Goal: Information Seeking & Learning: Learn about a topic

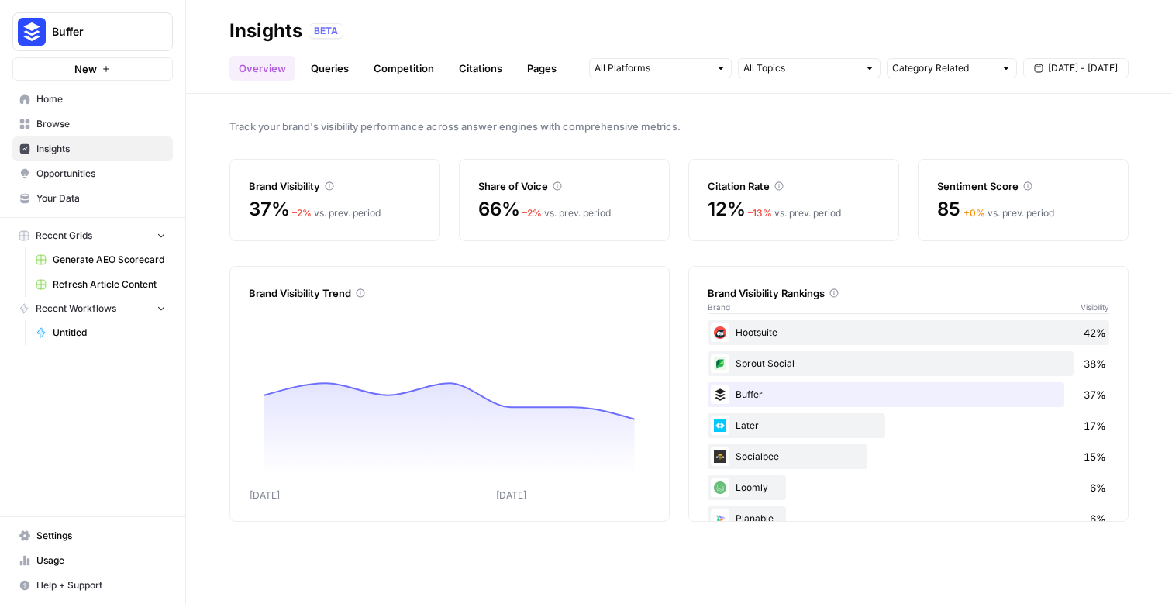
drag, startPoint x: 0, startPoint y: 0, endPoint x: 857, endPoint y: 281, distance: 901.7
click at [857, 281] on div "Brand Visibility Rankings Brand Visibility" at bounding box center [909, 292] width 402 height 50
click at [321, 66] on link "Queries" at bounding box center [330, 68] width 57 height 25
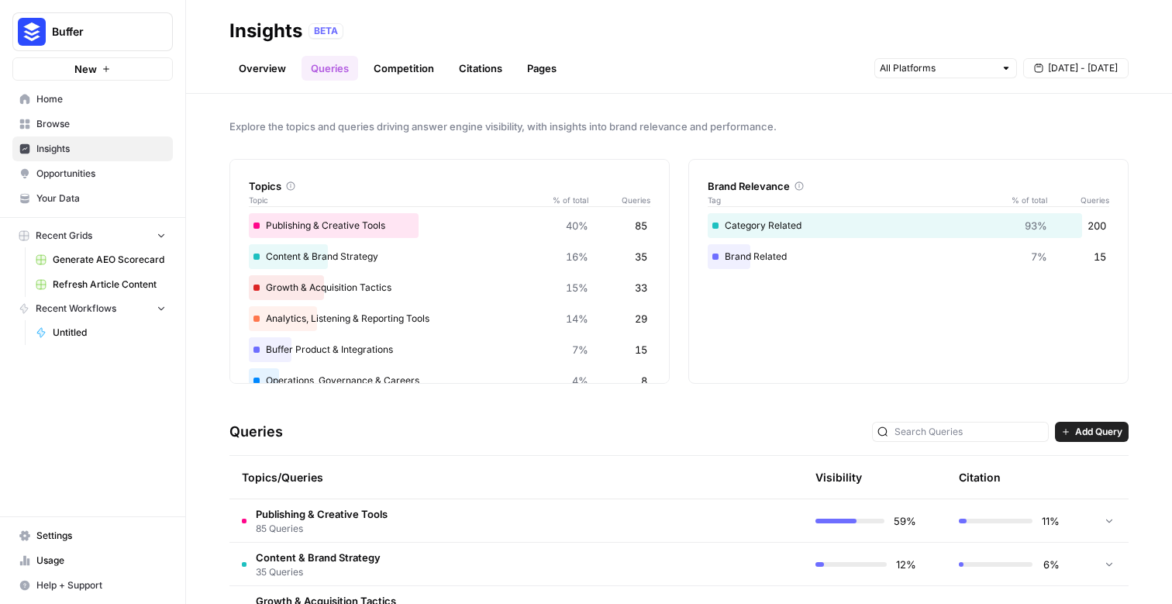
click at [656, 497] on th at bounding box center [729, 477] width 147 height 43
click at [641, 517] on td "Publishing & Creative Tools 85 Queries" at bounding box center [442, 520] width 426 height 43
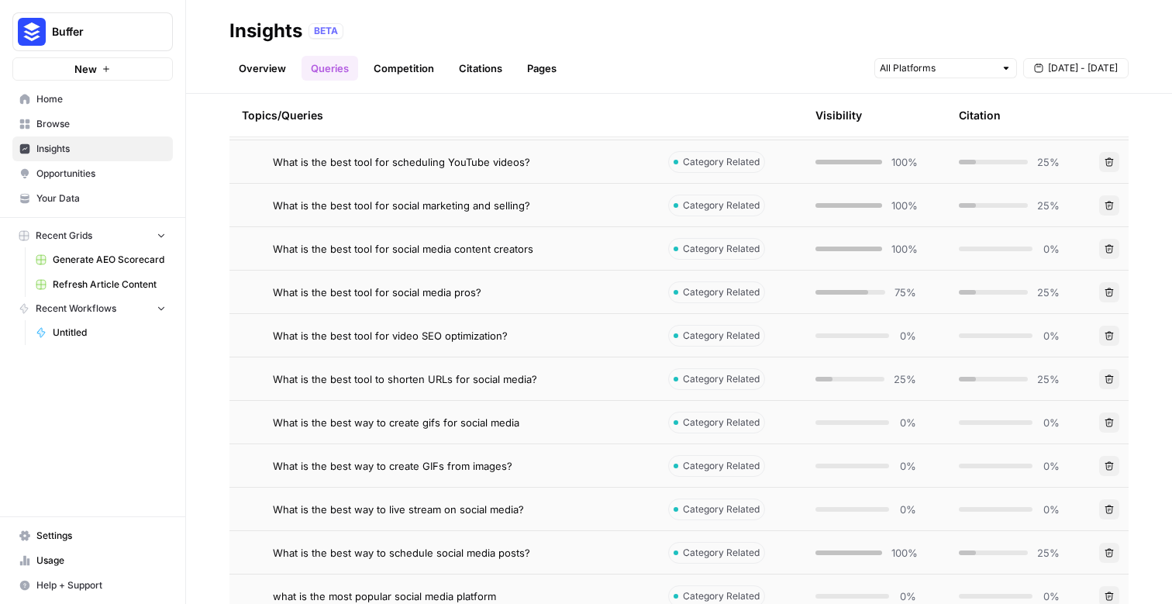
scroll to position [3958, 0]
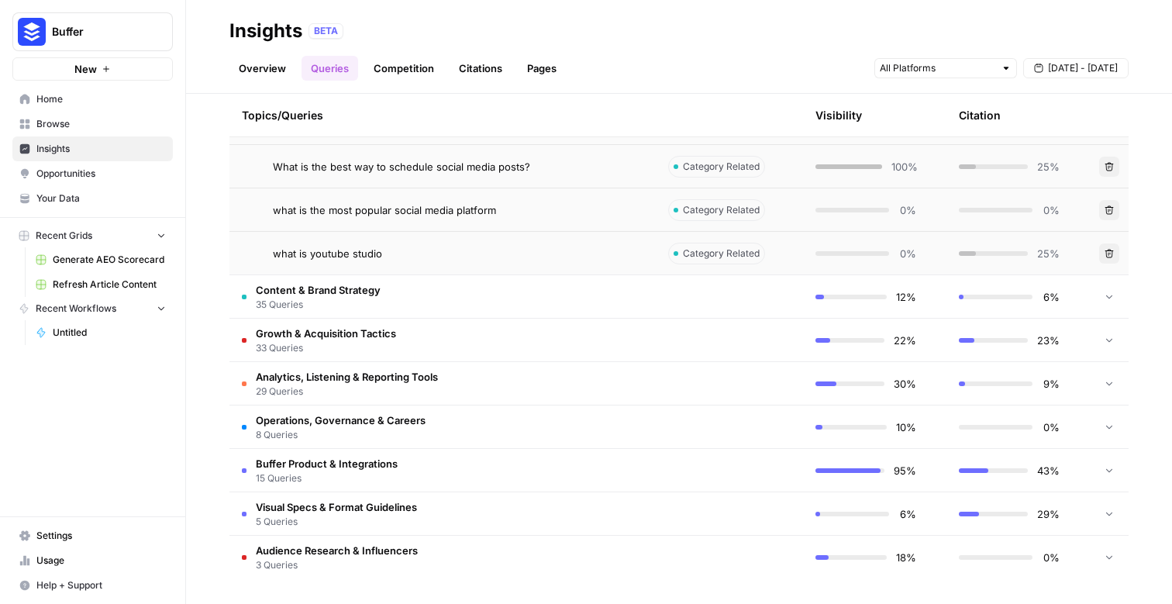
click at [632, 516] on td "Visual Specs & Format Guidelines 5 Queries" at bounding box center [442, 513] width 426 height 43
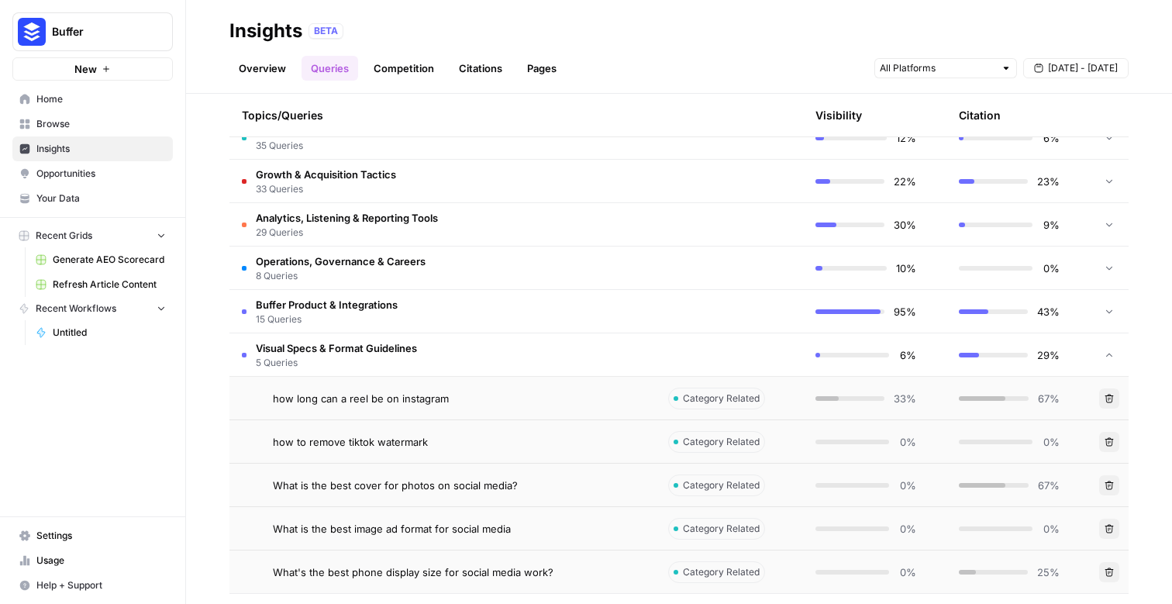
scroll to position [4175, 0]
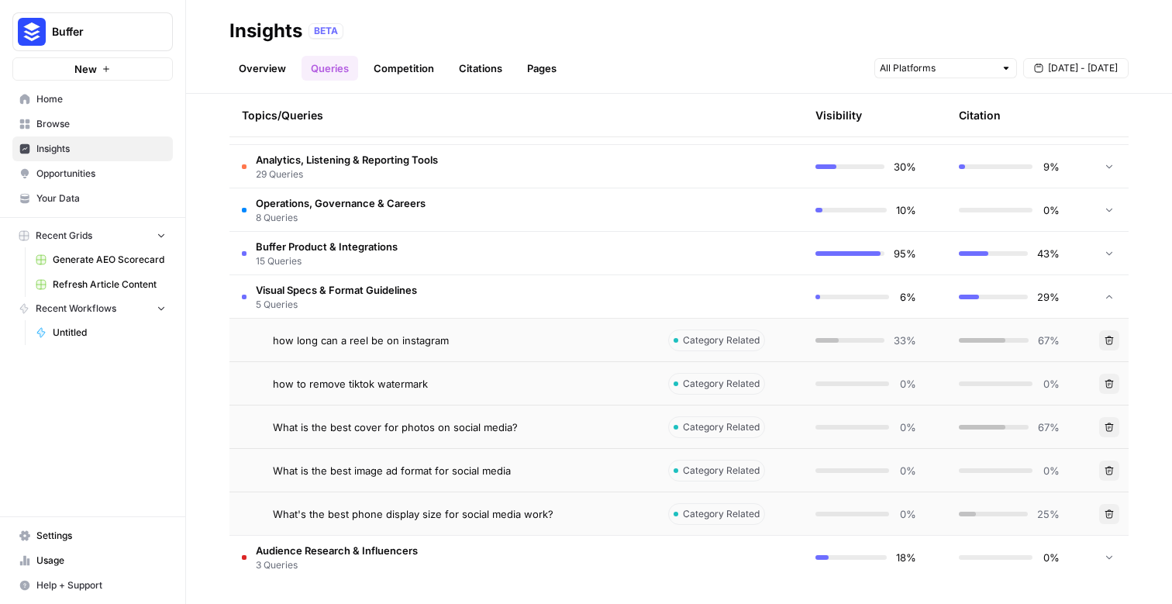
click at [534, 243] on td "Buffer Product & Integrations 15 Queries" at bounding box center [442, 253] width 426 height 43
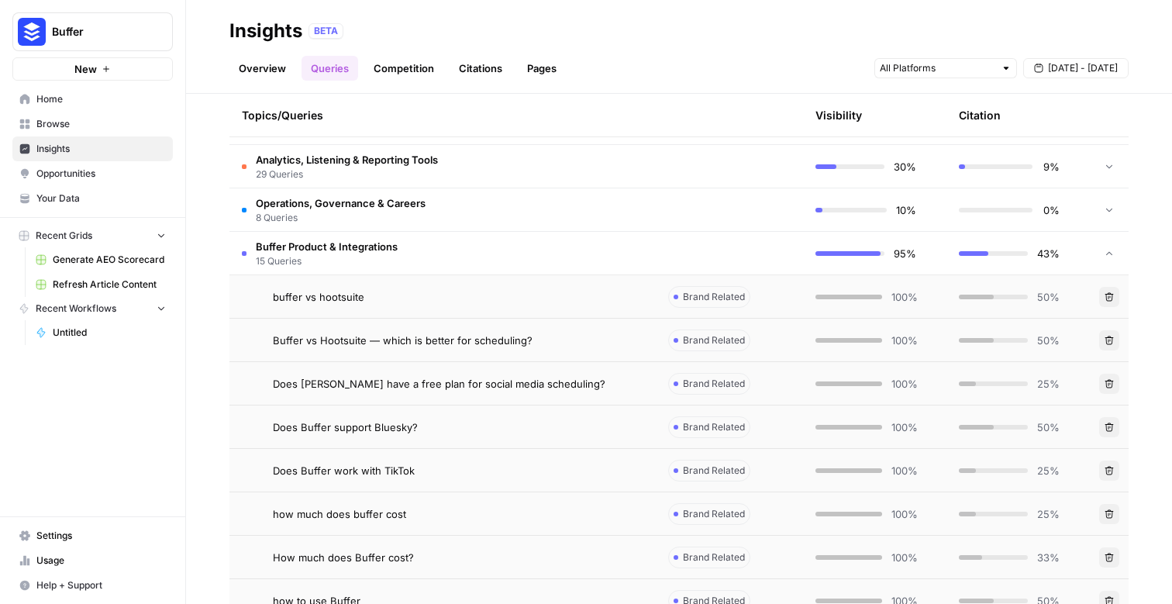
click at [549, 219] on td "Operations, Governance & Careers 8 Queries" at bounding box center [442, 209] width 426 height 43
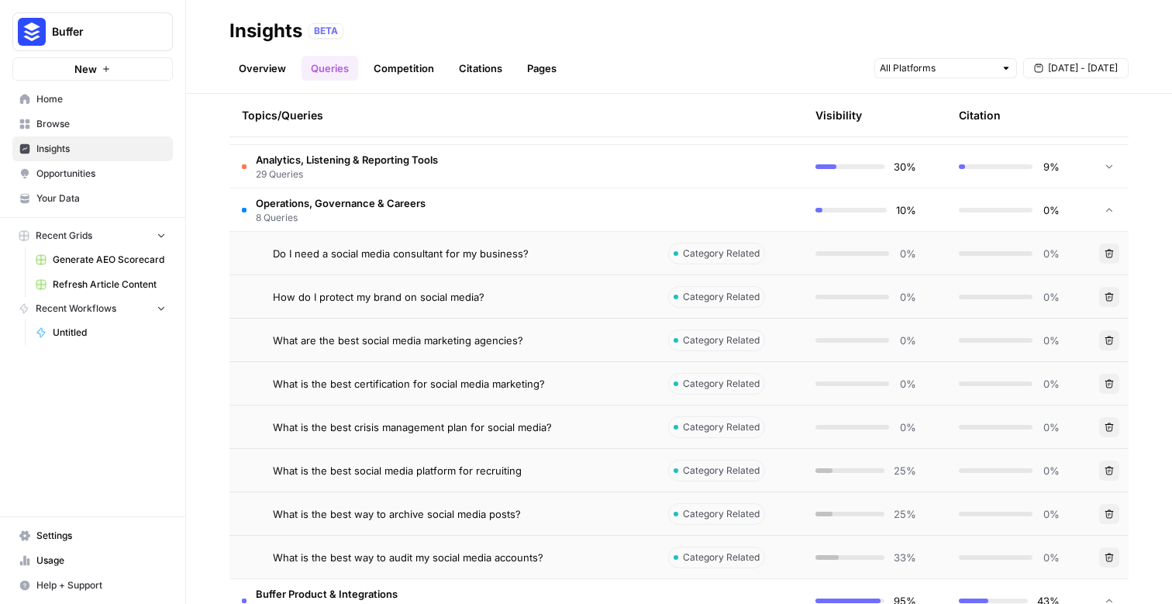
click at [810, 305] on td "0%" at bounding box center [874, 296] width 143 height 43
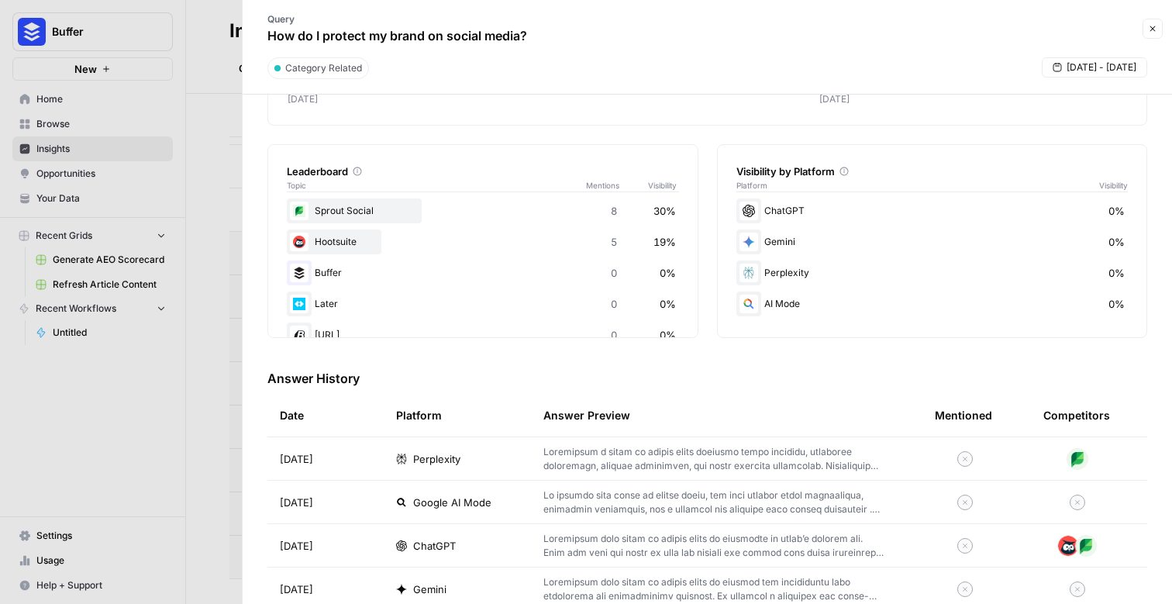
scroll to position [256, 0]
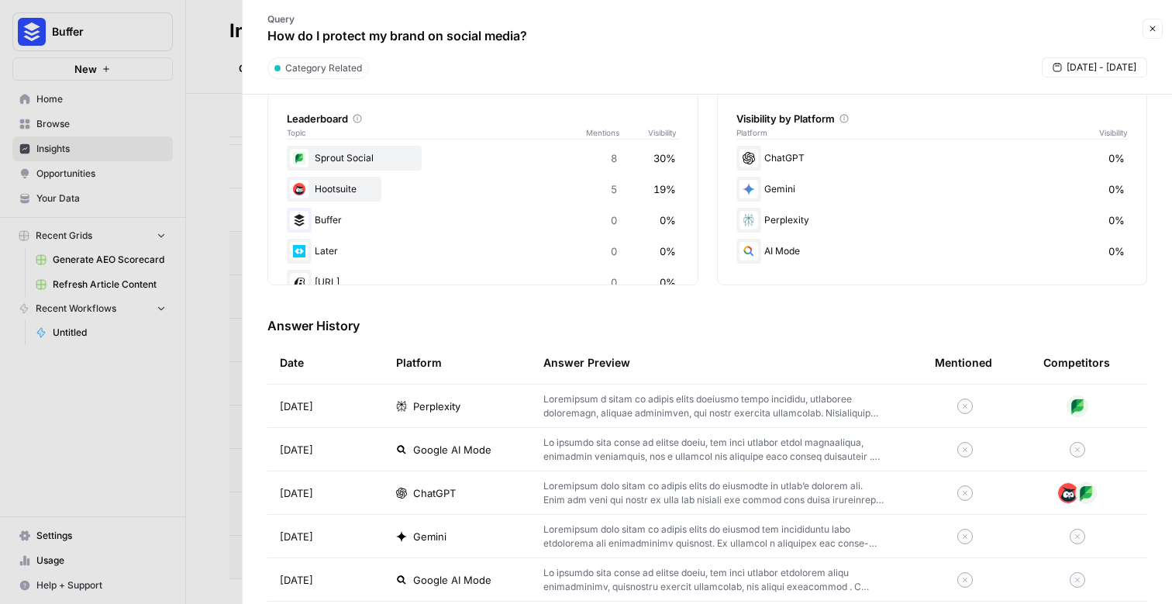
click at [670, 495] on p at bounding box center [714, 493] width 342 height 28
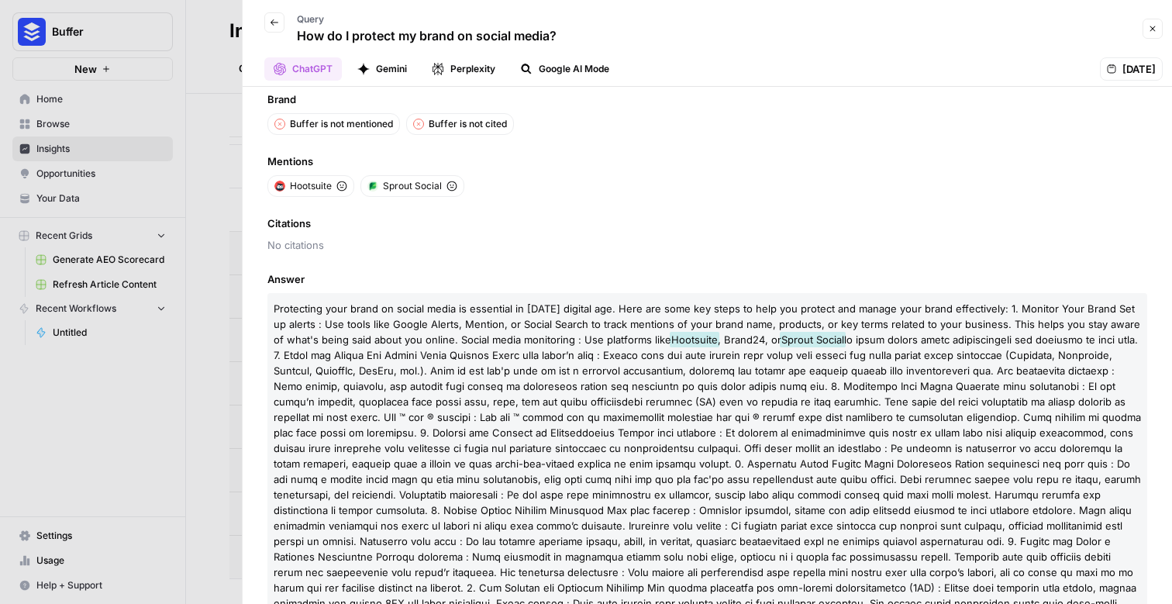
scroll to position [153, 0]
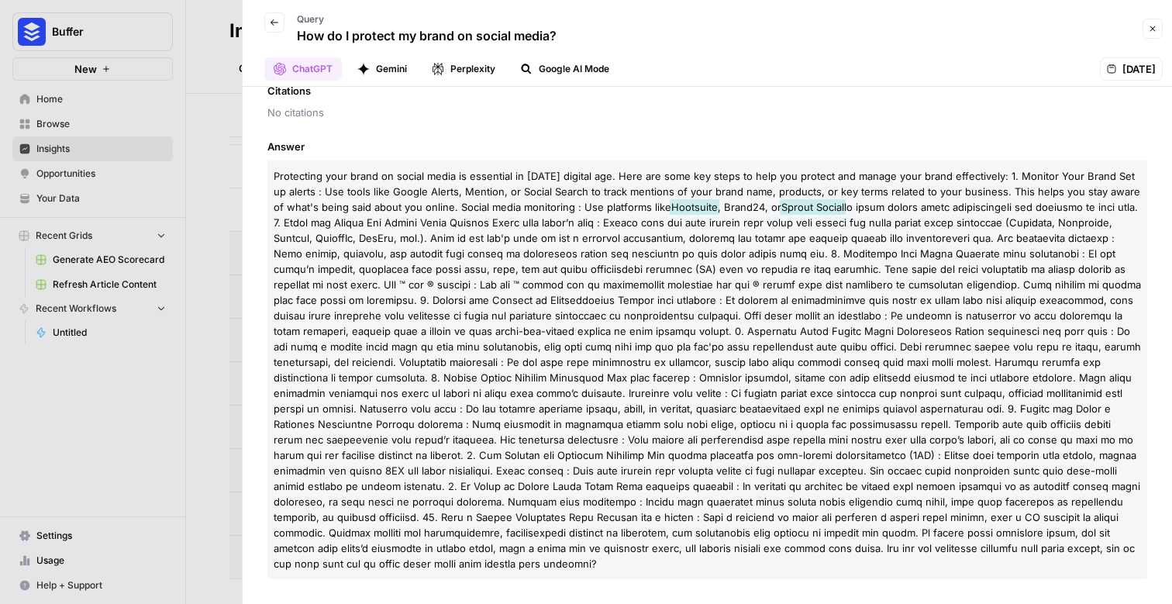
click at [272, 31] on button "Back" at bounding box center [274, 22] width 20 height 20
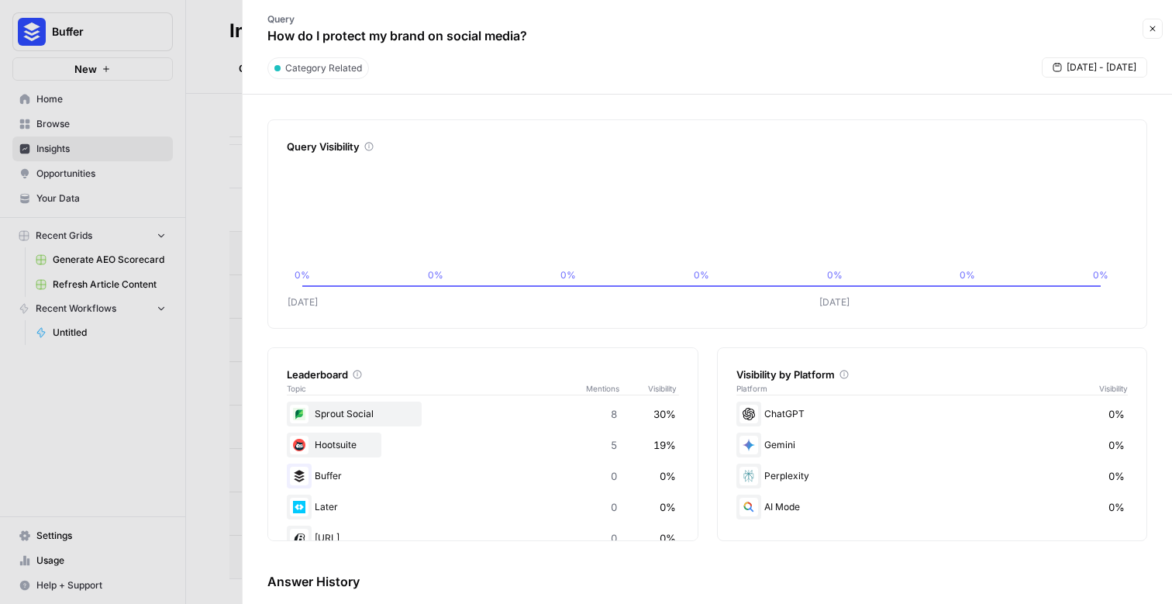
click at [1148, 33] on icon "button" at bounding box center [1152, 28] width 9 height 9
